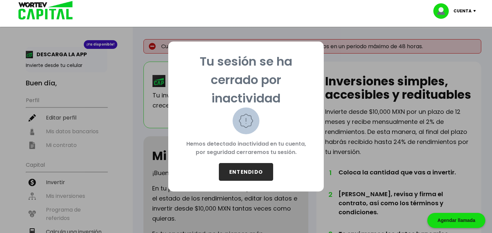
click at [242, 165] on button "ENTENDIDO" at bounding box center [246, 172] width 54 height 18
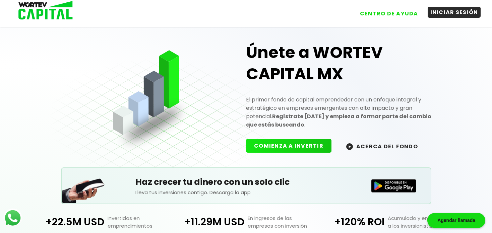
click at [473, 15] on button "INICIAR SESIÓN" at bounding box center [454, 12] width 53 height 11
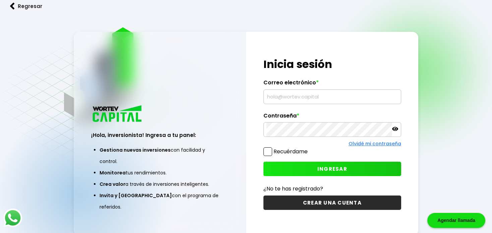
type input "[EMAIL_ADDRESS][DOMAIN_NAME]"
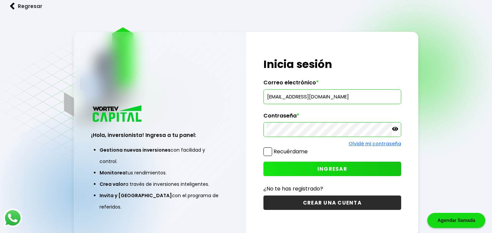
click at [313, 166] on button "INGRESAR" at bounding box center [333, 169] width 138 height 14
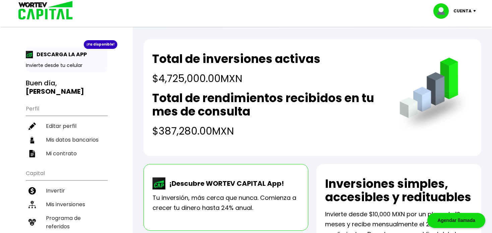
drag, startPoint x: 160, startPoint y: 76, endPoint x: 204, endPoint y: 77, distance: 43.3
click at [204, 77] on h4 "$4,725,000.00 MXN" at bounding box center [236, 78] width 168 height 15
copy h4 "4,725,000"
